Goal: Browse casually

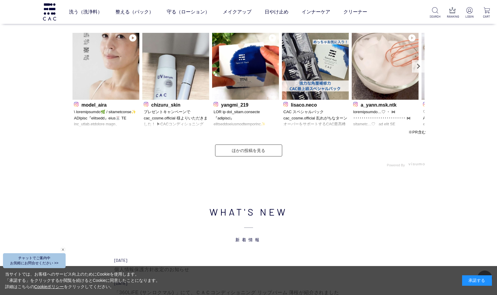
scroll to position [1820, 0]
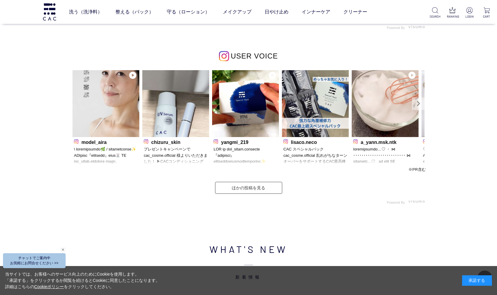
click at [420, 102] on link "Next" at bounding box center [418, 103] width 13 height 13
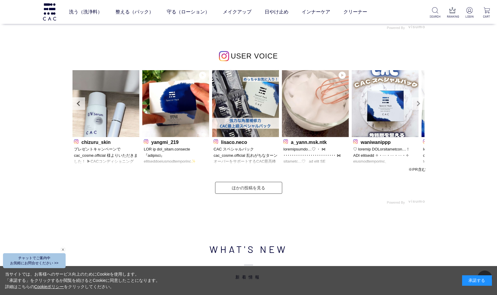
click at [420, 102] on link "Next" at bounding box center [418, 103] width 13 height 13
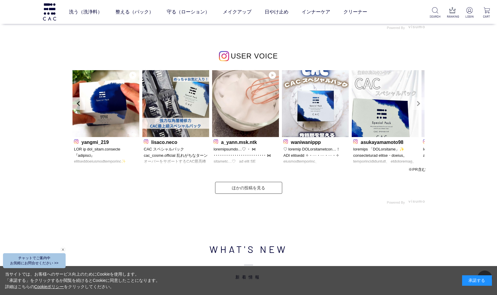
click at [420, 102] on link "Next" at bounding box center [418, 103] width 13 height 13
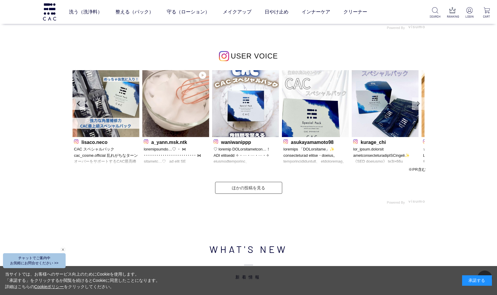
click at [420, 102] on link "Next" at bounding box center [418, 103] width 13 height 13
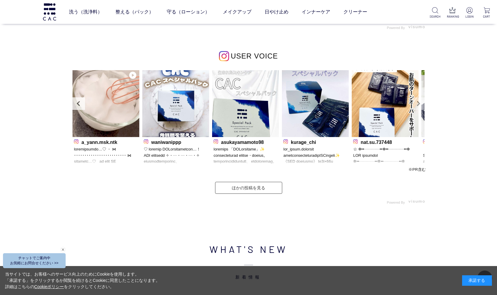
click at [420, 102] on link "Next" at bounding box center [418, 103] width 13 height 13
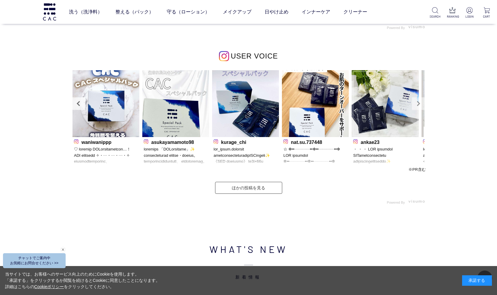
click at [420, 102] on link "Next" at bounding box center [418, 103] width 13 height 13
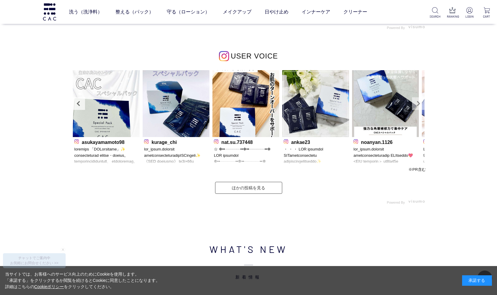
click at [420, 102] on link "Next" at bounding box center [418, 103] width 13 height 13
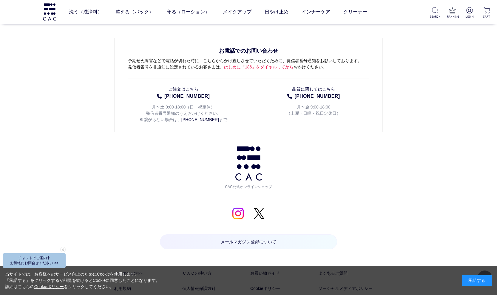
scroll to position [3074, 0]
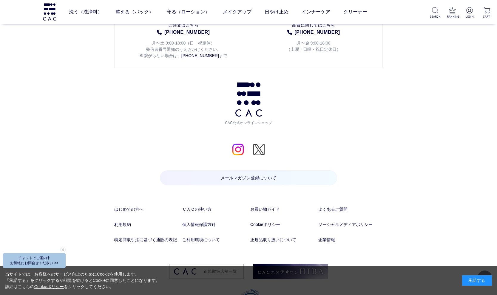
click at [260, 149] on img at bounding box center [259, 149] width 12 height 12
click at [236, 148] on img at bounding box center [238, 149] width 12 height 12
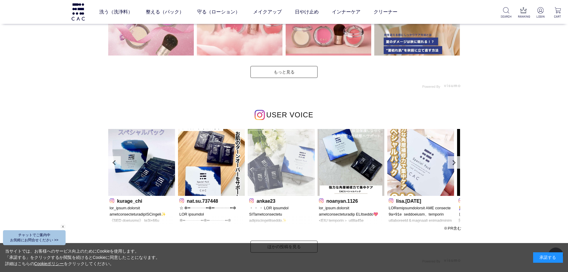
scroll to position [1817, 0]
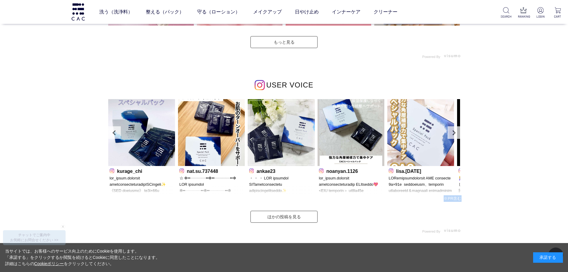
drag, startPoint x: 443, startPoint y: 198, endPoint x: 463, endPoint y: 199, distance: 19.4
click at [463, 199] on div "USER VOICE model_aira chizuru_skin yangmi_219" at bounding box center [284, 146] width 358 height 173
click at [448, 198] on span "※PR含む" at bounding box center [453, 198] width 18 height 4
click at [447, 198] on span "※PR含む" at bounding box center [453, 198] width 18 height 4
drag, startPoint x: 442, startPoint y: 198, endPoint x: 464, endPoint y: 201, distance: 22.0
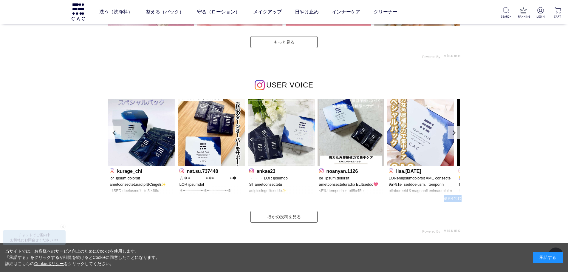
click at [464, 201] on div "INSTAGRAM インスタグラム" at bounding box center [284, 16] width 568 height 498
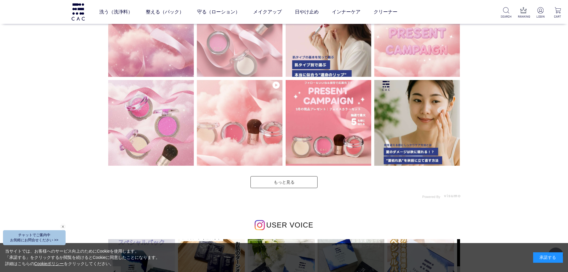
scroll to position [1677, 0]
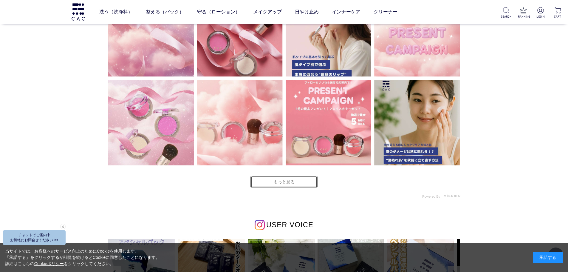
click at [292, 183] on link "もっと見る" at bounding box center [284, 182] width 67 height 12
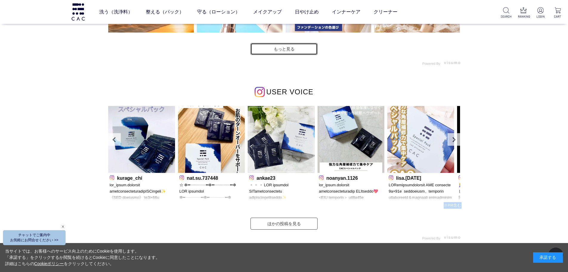
scroll to position [2005, 0]
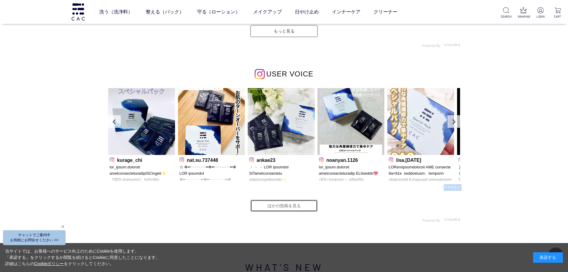
click at [284, 206] on link "ほかの投稿を見る" at bounding box center [284, 206] width 67 height 12
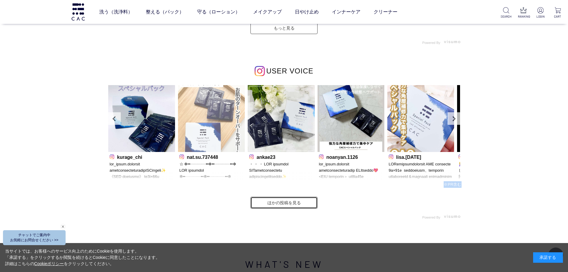
scroll to position [2010, 0]
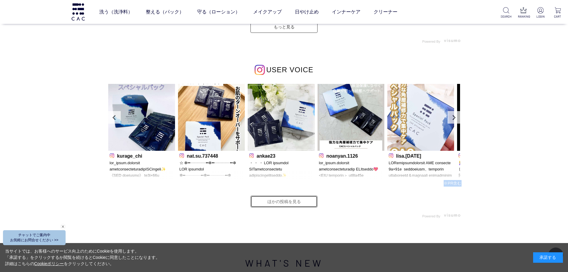
click at [289, 203] on link "ほかの投稿を見る" at bounding box center [284, 201] width 67 height 12
